Goal: Task Accomplishment & Management: Complete application form

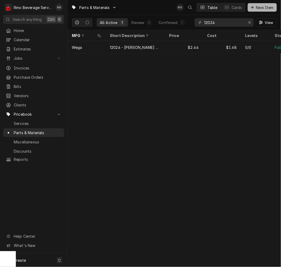
click at [265, 6] on span "New Item" at bounding box center [265, 8] width 20 height 6
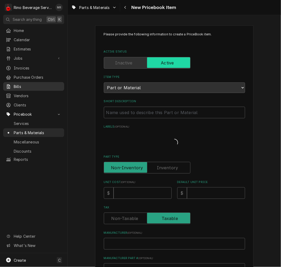
type textarea "x"
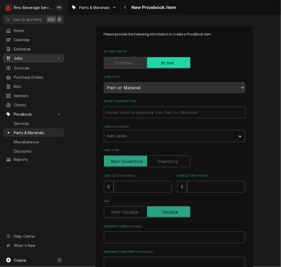
click at [25, 55] on div "Jobs" at bounding box center [33, 58] width 59 height 7
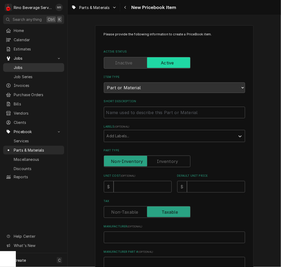
drag, startPoint x: 24, startPoint y: 65, endPoint x: 28, endPoint y: 62, distance: 4.9
click at [24, 65] on span "Jobs" at bounding box center [38, 68] width 48 height 6
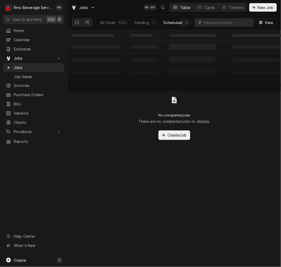
click at [168, 21] on div "Scheduled" at bounding box center [172, 23] width 19 height 6
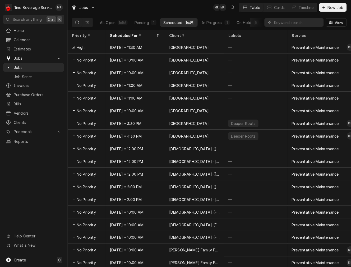
click at [263, 23] on button "Completed 0" at bounding box center [280, 22] width 34 height 8
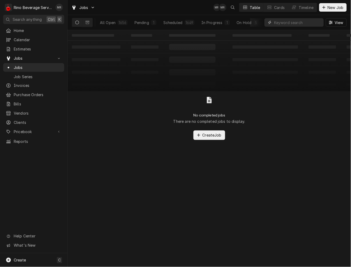
click at [281, 25] on input "Dynamic Content Wrapper" at bounding box center [297, 22] width 47 height 8
drag, startPoint x: 240, startPoint y: 22, endPoint x: 243, endPoint y: 22, distance: 3.7
click at [240, 22] on div "On Hold" at bounding box center [244, 23] width 15 height 6
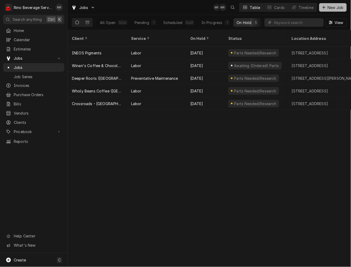
click at [281, 4] on button "New Job" at bounding box center [332, 7] width 27 height 8
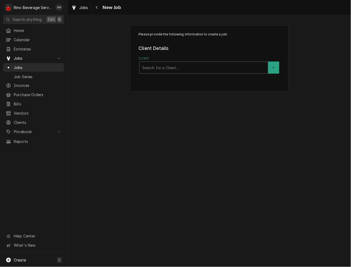
click at [233, 66] on div "Client" at bounding box center [203, 68] width 123 height 10
type input "troy book"
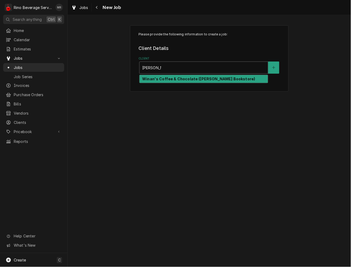
click at [230, 82] on div "Winan's Coffee & Chocolate (Troy Bookstore)" at bounding box center [204, 79] width 128 height 8
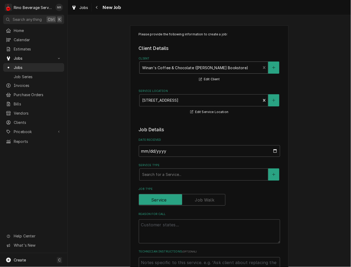
click at [174, 168] on div "Service Type Search for a Service..." at bounding box center [209, 171] width 141 height 17
click at [173, 177] on div "Service Type" at bounding box center [203, 175] width 123 height 10
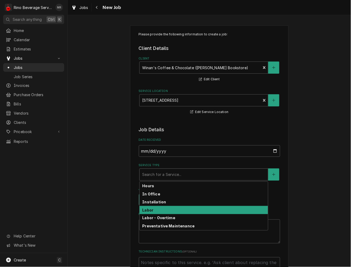
click at [155, 210] on div "Labor" at bounding box center [204, 210] width 128 height 8
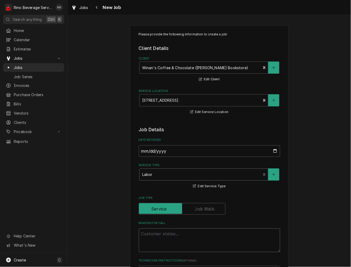
click at [155, 244] on textarea "Reason For Call" at bounding box center [209, 241] width 141 height 24
type textarea "x"
type textarea "O"
type textarea "x"
type textarea "On"
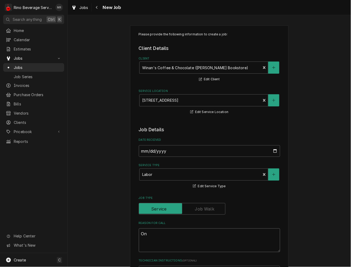
type textarea "x"
type textarea "One"
type textarea "x"
type textarea "One"
type textarea "x"
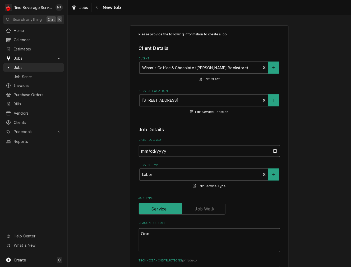
type textarea "One o"
type textarea "x"
type textarea "One of"
type textarea "x"
type textarea "One of"
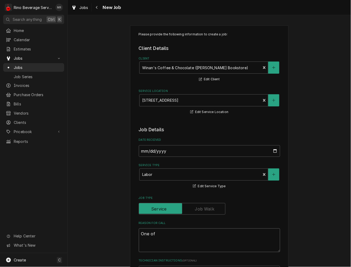
type textarea "x"
type textarea "One of t"
type textarea "x"
type textarea "One of th"
type textarea "x"
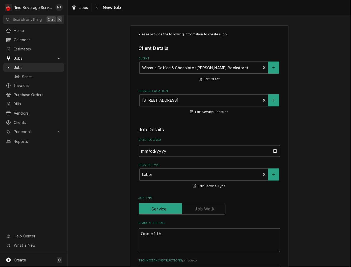
type textarea "One of the"
type textarea "x"
type textarea "One of the"
type textarea "x"
type textarea "One of the g"
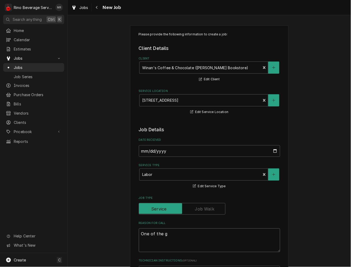
type textarea "x"
type textarea "One of the gr"
type textarea "x"
type textarea "One of the gri"
type textarea "x"
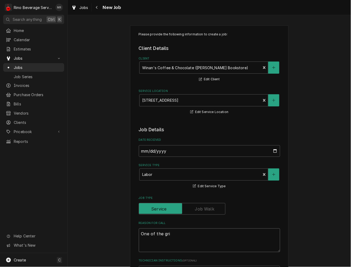
type textarea "One of the grin"
type textarea "x"
type textarea "One of the grinde"
type textarea "x"
type textarea "One of the grinder"
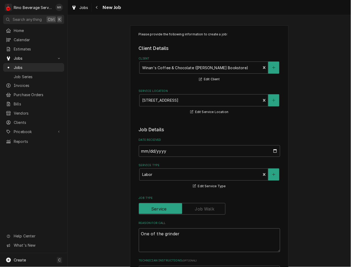
type textarea "x"
type textarea "One of the grinderi"
type textarea "x"
type textarea "One of the grinder"
type textarea "x"
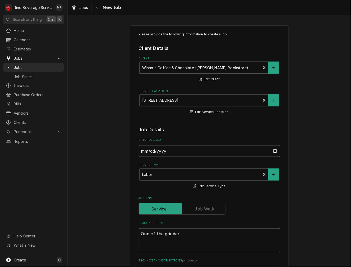
type textarea "One of the grinder"
type textarea "x"
type textarea "One of the grinder i"
type textarea "x"
type textarea "One of the grinder is"
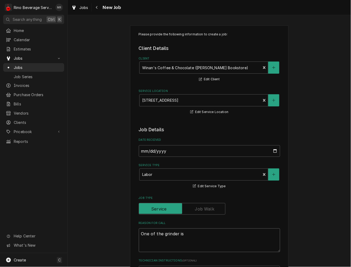
type textarea "x"
type textarea "One of the grinder is"
type textarea "x"
type textarea "One of the grinder is"
type textarea "x"
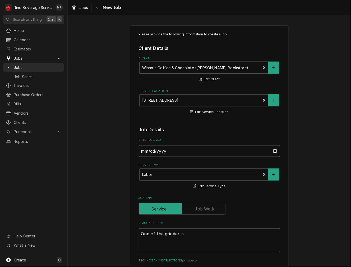
type textarea "One of the grinder i"
type textarea "x"
type textarea "One of the grinder"
type textarea "x"
type textarea "One of the grinder"
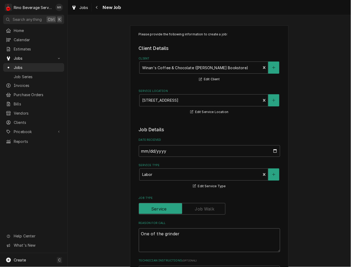
type textarea "x"
type textarea "One of the grinders"
type textarea "x"
type textarea "One of the grinders"
type textarea "x"
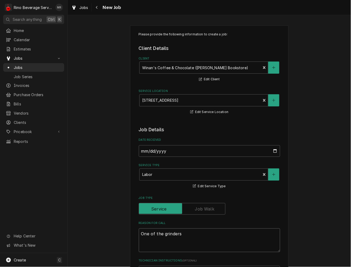
type textarea "One of the grinders i"
type textarea "x"
type textarea "One of the grinders is"
type textarea "x"
type textarea "One of the grinders is"
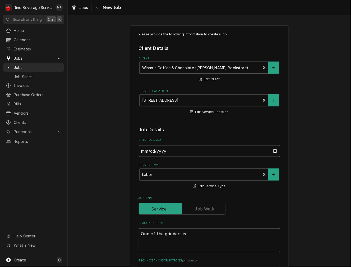
type textarea "x"
type textarea "One of the grinders is d"
type textarea "x"
type textarea "One of the grinders is do"
type textarea "x"
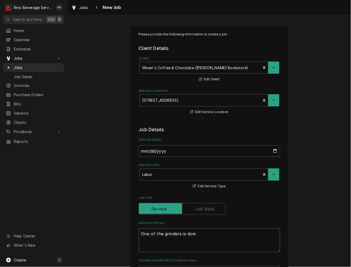
type textarea "One of the grinders is dowb"
type textarea "x"
type textarea "One of the grinders is dowbn"
type textarea "x"
type textarea "One of the grinders is dowb"
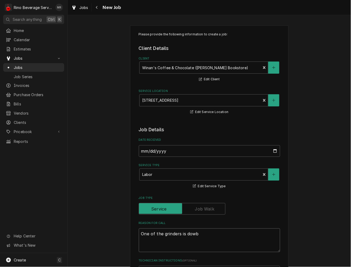
type textarea "x"
type textarea "One of the grinders is dow"
type textarea "x"
type textarea "One of the grinders is do"
type textarea "x"
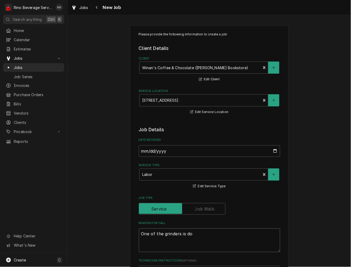
type textarea "One of the grinders is doo"
type textarea "x"
type textarea "One of the grinders is doow"
type textarea "x"
type textarea "One of the grinders is doo"
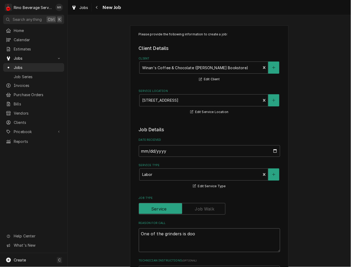
type textarea "x"
type textarea "One of the grinders is do"
type textarea "x"
type textarea "One of the grinders is dow"
type textarea "x"
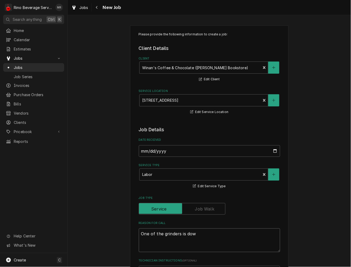
type textarea "One of the grinders is down"
type textarea "x"
type textarea "One of the grinders is down,"
type textarea "x"
type textarea "One of the grinders is down,"
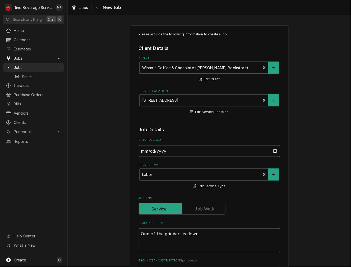
type textarea "x"
type textarea "One of the grinders is down, e"
type textarea "x"
type textarea "One of the grinders is down, es"
type textarea "x"
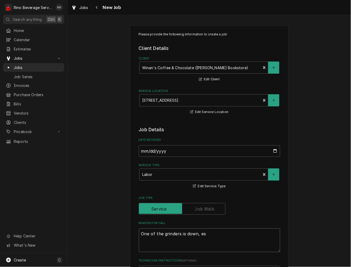
type textarea "One of the grinders is down, esp"
type textarea "x"
type textarea "One of the grinders is down, espr"
type textarea "x"
type textarea "One of the grinders is down, espre"
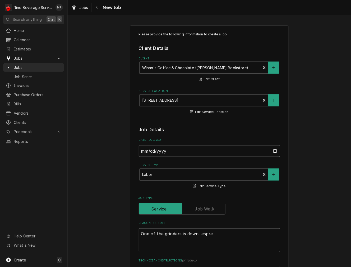
type textarea "x"
type textarea "One of the grinders is down, espres"
type textarea "x"
type textarea "One of the grinders is down, espress"
type textarea "x"
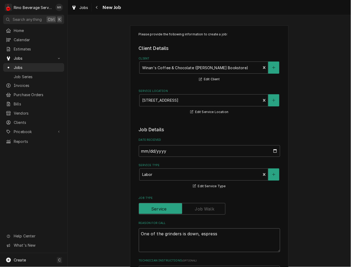
type textarea "One of the grinders is down, espresso"
type textarea "x"
type textarea "One of the grinders is down, espresso"
type textarea "x"
type textarea "One of the grinders is down, espresso m"
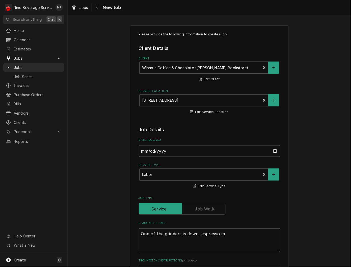
type textarea "x"
type textarea "One of the grinders is down, espresso ma"
type textarea "x"
type textarea "One of the grinders is down, espresso mac"
type textarea "x"
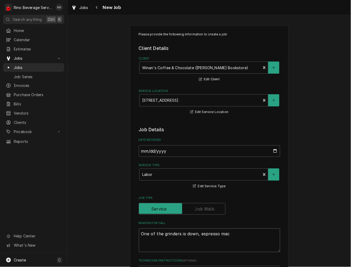
type textarea "One of the grinders is down, espresso mach"
type textarea "x"
type textarea "One of the grinders is down, espresso machi"
type textarea "x"
type textarea "One of the grinders is down, espresso machin"
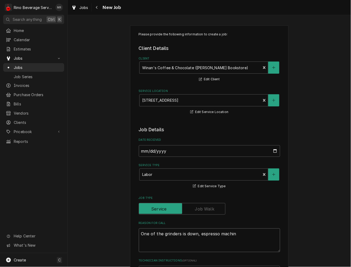
type textarea "x"
type textarea "One of the grinders is down, espresso machine"
type textarea "x"
type textarea "One of the grinders is down, espresso machine"
type textarea "x"
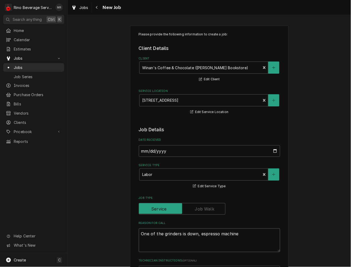
type textarea "One of the grinders is down, espresso machine -"
type textarea "x"
type textarea "One of the grinders is down, espresso machine -"
type textarea "x"
type textarea "One of the grinders is down, espresso machine - o"
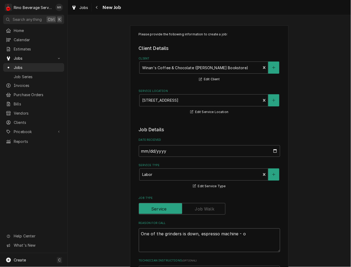
type textarea "x"
type textarea "One of the grinders is down, espresso machine - on"
type textarea "x"
type textarea "One of the grinders is down, espresso machine - one"
type textarea "x"
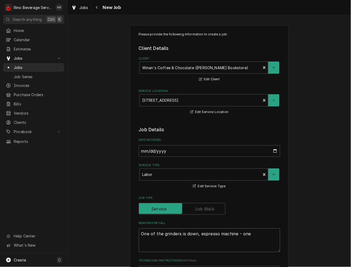
type textarea "One of the grinders is down, espresso machine - one"
type textarea "x"
type textarea "One of the grinders is down, espresso machine - one s"
type textarea "x"
type textarea "One of the grinders is down, espresso machine - one si"
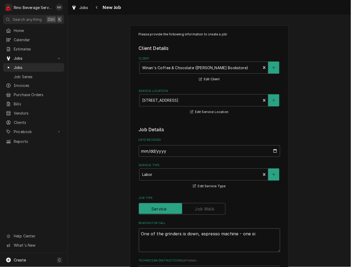
type textarea "x"
type textarea "One of the grinders is down, espresso machine - one sid"
type textarea "x"
type textarea "One of the grinders is down, espresso machine - one side"
type textarea "x"
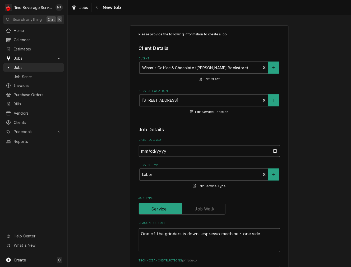
type textarea "One of the grinders is down, espresso machine - one side"
type textarea "x"
type textarea "One of the grinders is down, espresso machine - one side i"
type textarea "x"
type textarea "One of the grinders is down, espresso machine - one side in"
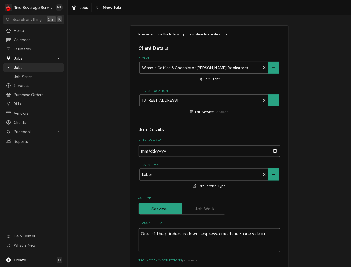
type textarea "x"
type textarea "One of the grinders is down, espresso machine - one side int"
type textarea "x"
type textarea "One of the grinders is down, espresso machine - one side inte"
type textarea "x"
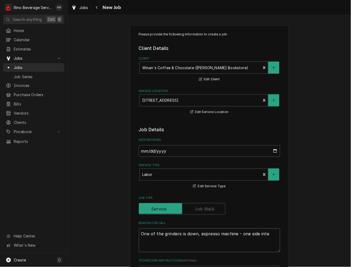
type textarea "One of the grinders is down, espresso machine - one side inter"
type textarea "x"
type textarea "One of the grinders is down, espresso machine - one side interm"
type textarea "x"
type textarea "One of the grinders is down, espresso machine - one side intermi"
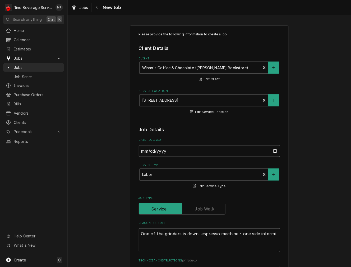
type textarea "x"
type textarea "One of the grinders is down, espresso machine - one side intermit"
type textarea "x"
type textarea "One of the grinders is down, espresso machine - one side intermite"
type textarea "x"
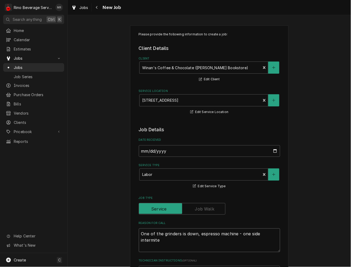
type textarea "One of the grinders is down, espresso machine - one side intermiten"
type textarea "x"
type textarea "One of the grinders is down, espresso machine - one side intermitenl"
type textarea "x"
type textarea "One of the grinders is down, espresso machine - one side intermiten"
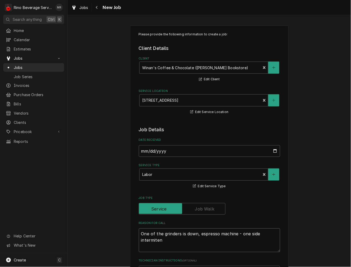
type textarea "x"
type textarea "One of the grinders is down, espresso machine - one side intermitent"
type textarea "x"
type textarea "One of the grinders is down, espresso machine - one side intermitentl"
type textarea "x"
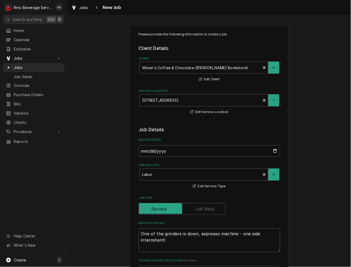
type textarea "One of the grinders is down, espresso machine - one side intermitently"
type textarea "x"
type textarea "One of the grinders is down, espresso machine - one side intermitently"
type textarea "x"
type textarea "One of the grinders is down, espresso machine - one side intermitently s"
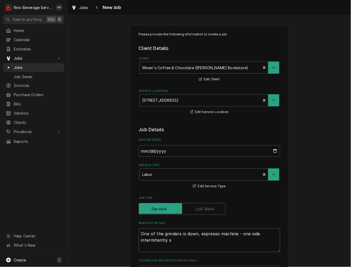
type textarea "x"
type textarea "One of the grinders is down, espresso machine - one side intermitently st"
type textarea "x"
type textarea "One of the grinders is down, espresso machine - one side intermitently sto"
type textarea "x"
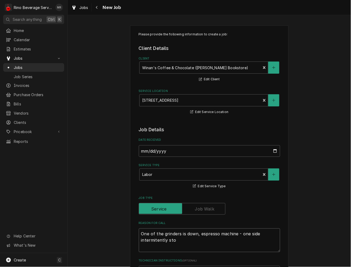
type textarea "One of the grinders is down, espresso machine - one side intermitently stop"
type textarea "x"
type textarea "One of the grinders is down, espresso machine - one side intermitently stopp"
type textarea "x"
type textarea "One of the grinders is down, espresso machine - one side intermitently stop"
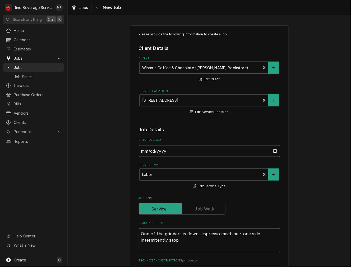
type textarea "x"
type textarea "One of the grinders is down, espresso machine - one side intermitently stops"
type textarea "x"
type textarea "One of the grinders is down, espresso machine - one side intermitently stops"
click at [152, 244] on textarea "One of the grinders is down, espresso machine - one side intermitently stops ti…" at bounding box center [209, 241] width 141 height 24
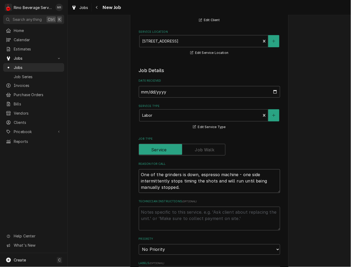
scroll to position [98, 0]
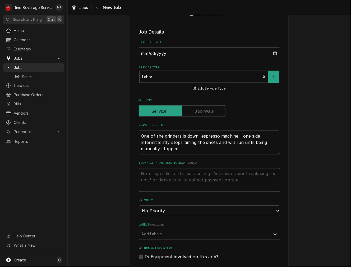
click at [161, 212] on select "No Priority Urgent High Medium Low" at bounding box center [209, 211] width 141 height 11
click at [139, 206] on select "No Priority Urgent High Medium Low" at bounding box center [209, 211] width 141 height 11
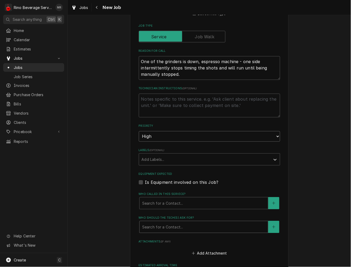
scroll to position [196, 0]
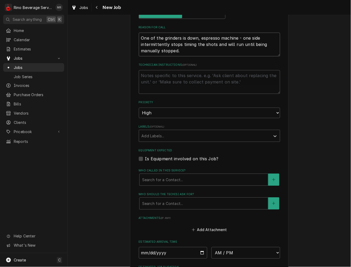
drag, startPoint x: 179, startPoint y: 52, endPoint x: 126, endPoint y: 25, distance: 59.7
click at [130, 26] on div "Please provide the following information to create a job: Client Details Client…" at bounding box center [209, 89] width 159 height 520
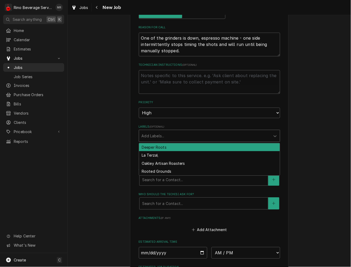
click at [179, 138] on div "Labels" at bounding box center [205, 136] width 126 height 10
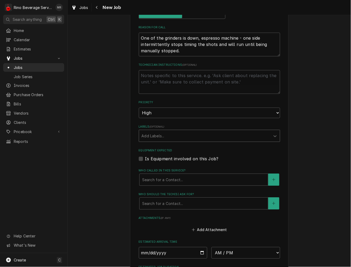
click at [179, 138] on div "Labels" at bounding box center [205, 136] width 126 height 10
drag, startPoint x: 177, startPoint y: 139, endPoint x: 177, endPoint y: 145, distance: 6.6
click at [177, 139] on div "Labels" at bounding box center [205, 136] width 126 height 10
click at [176, 162] on label "Is Equipment involved on this Job?" at bounding box center [181, 159] width 73 height 6
click at [176, 162] on input "Equipment Expected" at bounding box center [215, 162] width 141 height 12
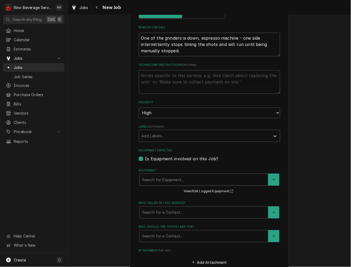
click at [171, 180] on div "Equipment" at bounding box center [203, 180] width 123 height 10
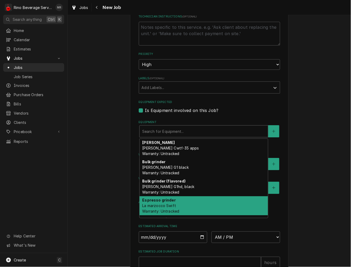
scroll to position [36, 0]
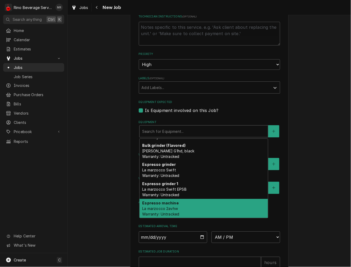
click at [171, 201] on strong "Espresso machine" at bounding box center [160, 203] width 36 height 4
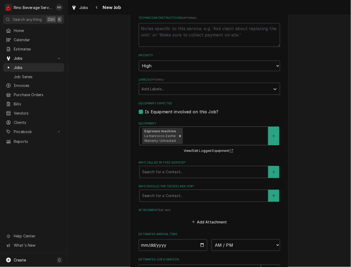
scroll to position [245, 0]
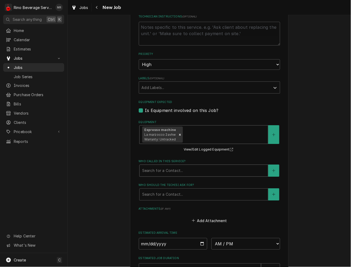
click at [167, 172] on div "Who called in this service?" at bounding box center [203, 171] width 123 height 10
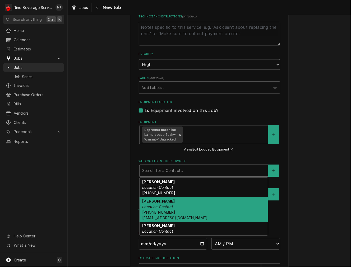
click at [163, 203] on div "Erin Location Contact (937) 875-1398 bookstore@winanscandies.com" at bounding box center [204, 209] width 128 height 25
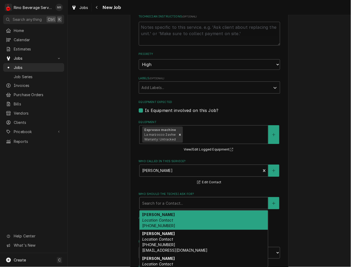
click at [173, 203] on div "Who should the tech(s) ask for?" at bounding box center [203, 204] width 123 height 10
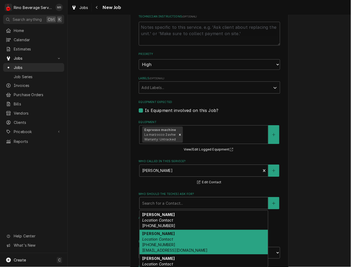
click at [169, 237] on em "Location Contact" at bounding box center [157, 239] width 31 height 4
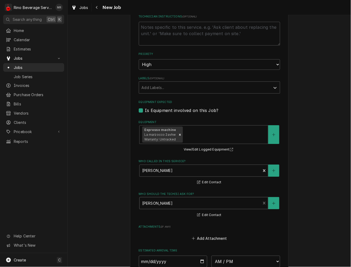
scroll to position [339, 0]
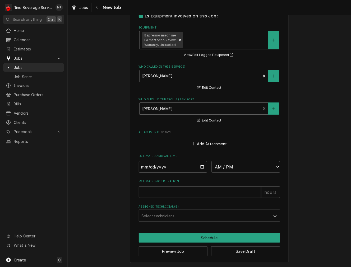
click at [196, 166] on input "Date" at bounding box center [173, 167] width 69 height 12
click at [200, 167] on input "Date" at bounding box center [173, 167] width 69 height 12
click at [201, 168] on input "2025-09-23" at bounding box center [173, 167] width 69 height 12
drag, startPoint x: 237, startPoint y: 160, endPoint x: 237, endPoint y: 163, distance: 3.0
click at [237, 160] on div "Estimated Arrival Time 2025-09-24 AM / PM 6:00 AM 6:15 AM 6:30 AM 6:45 AM 7:00 …" at bounding box center [209, 163] width 141 height 19
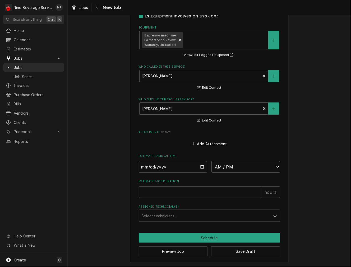
click at [237, 168] on select "AM / PM 6:00 AM 6:15 AM 6:30 AM 6:45 AM 7:00 AM 7:15 AM 7:30 AM 7:45 AM 8:00 AM…" at bounding box center [246, 167] width 69 height 12
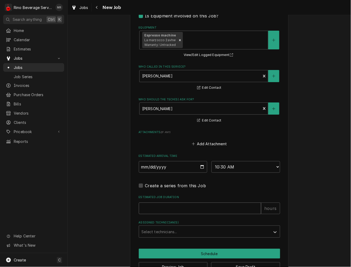
click at [188, 208] on input "Estimated Job Duration" at bounding box center [200, 209] width 122 height 12
click at [173, 233] on div "Assigned Technician(s)" at bounding box center [205, 232] width 126 height 10
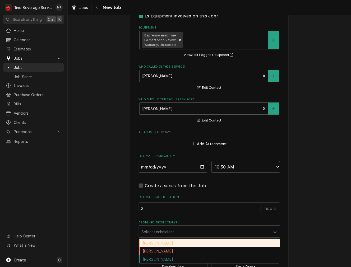
click at [174, 244] on div "Damon Rinehart" at bounding box center [209, 243] width 141 height 8
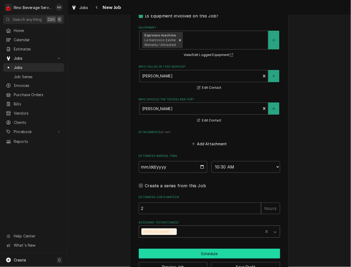
drag, startPoint x: 190, startPoint y: 252, endPoint x: 201, endPoint y: 253, distance: 10.7
click at [191, 252] on button "Schedule" at bounding box center [209, 254] width 141 height 10
